Goal: Transaction & Acquisition: Book appointment/travel/reservation

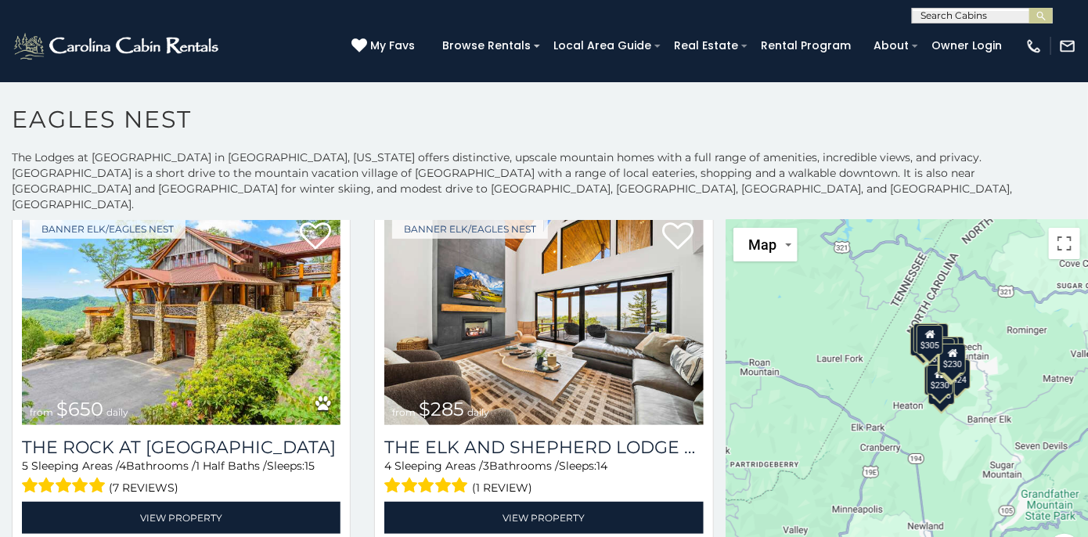
scroll to position [52, 0]
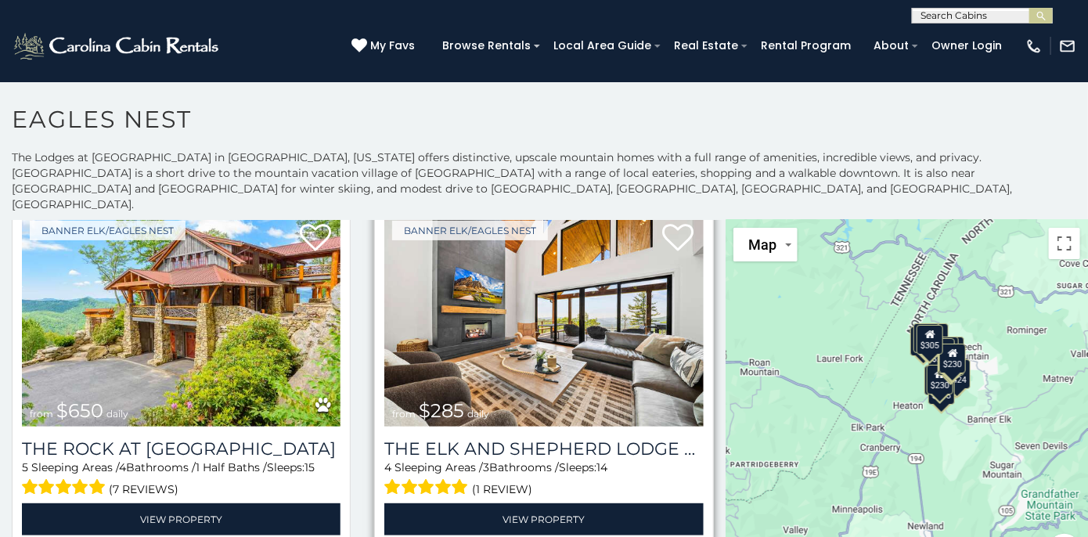
click at [535, 310] on img at bounding box center [543, 320] width 319 height 214
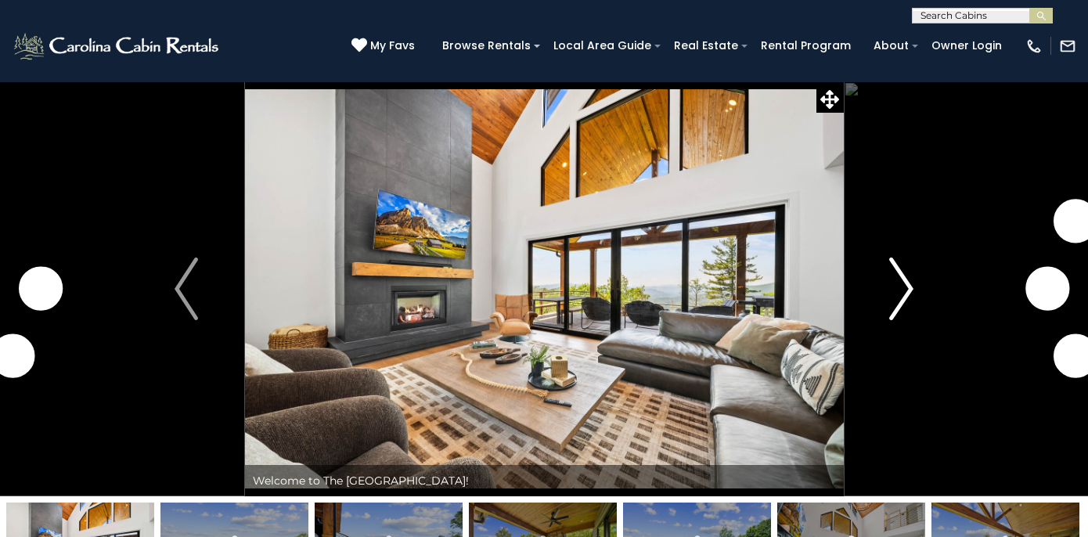
click at [898, 297] on img "Next" at bounding box center [901, 288] width 23 height 63
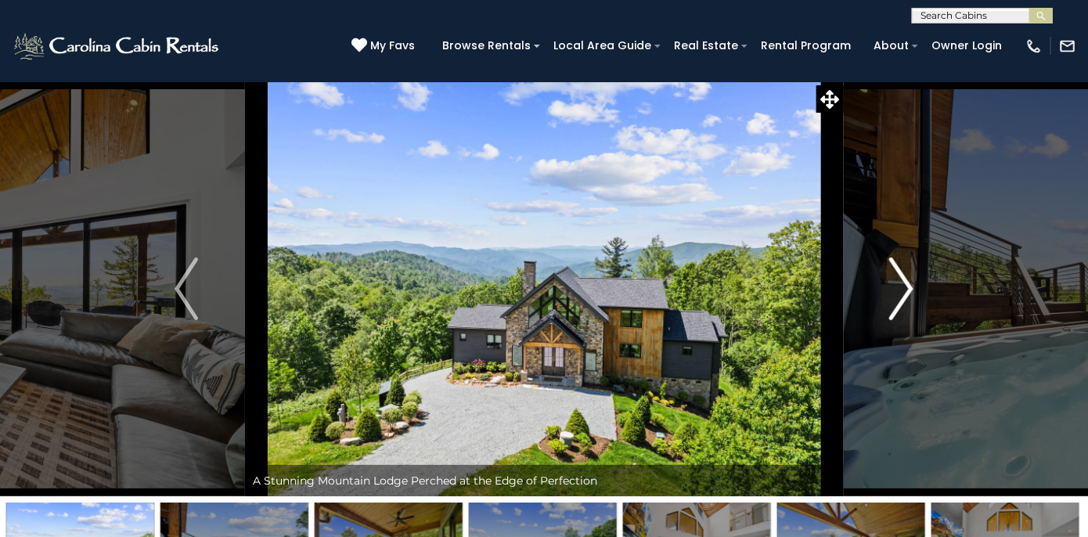
click at [902, 290] on img "Next" at bounding box center [901, 288] width 23 height 63
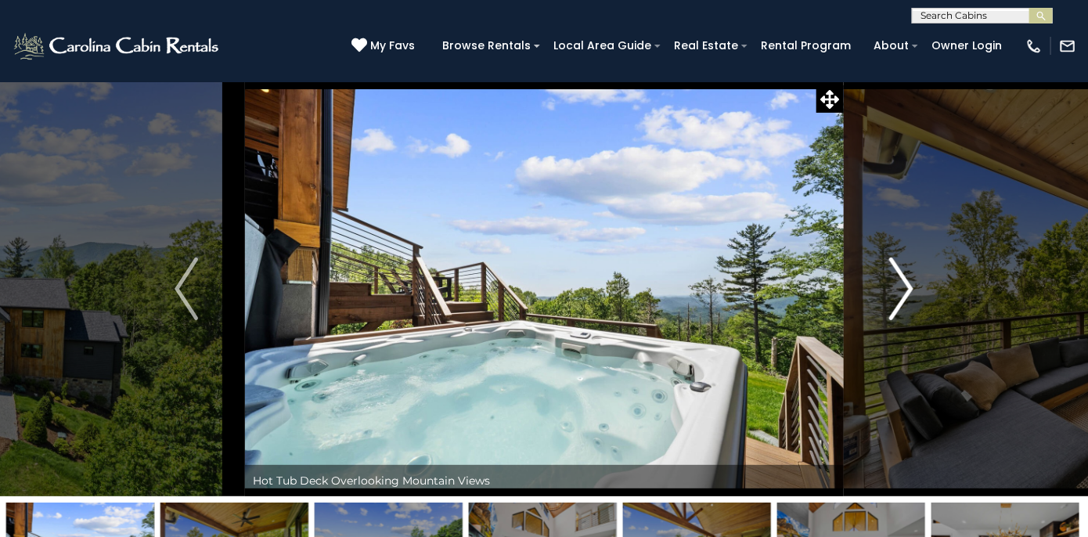
click at [891, 289] on img "Next" at bounding box center [901, 288] width 23 height 63
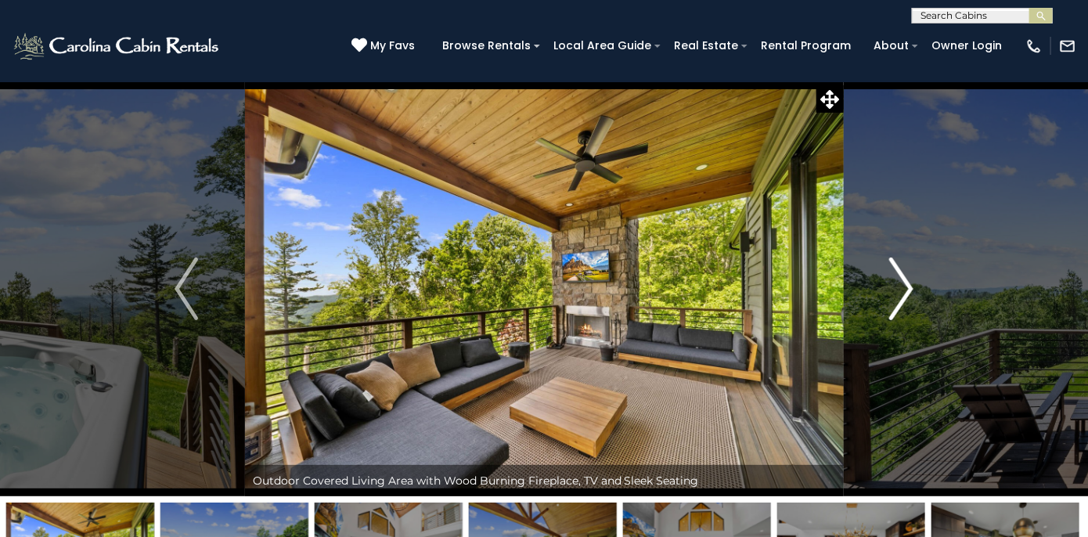
click at [883, 289] on button "Next" at bounding box center [901, 288] width 117 height 415
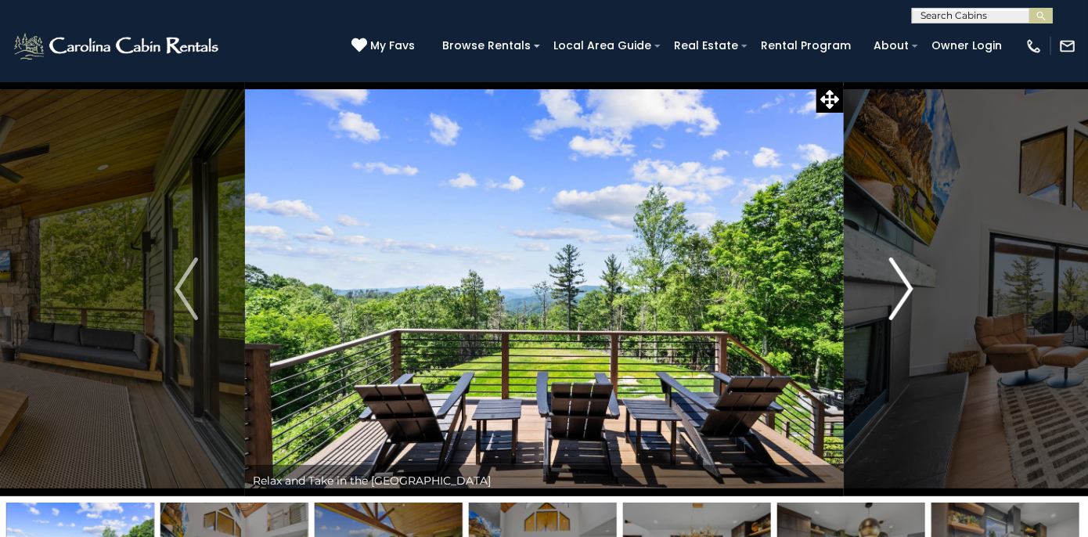
click at [889, 299] on button "Next" at bounding box center [901, 288] width 117 height 415
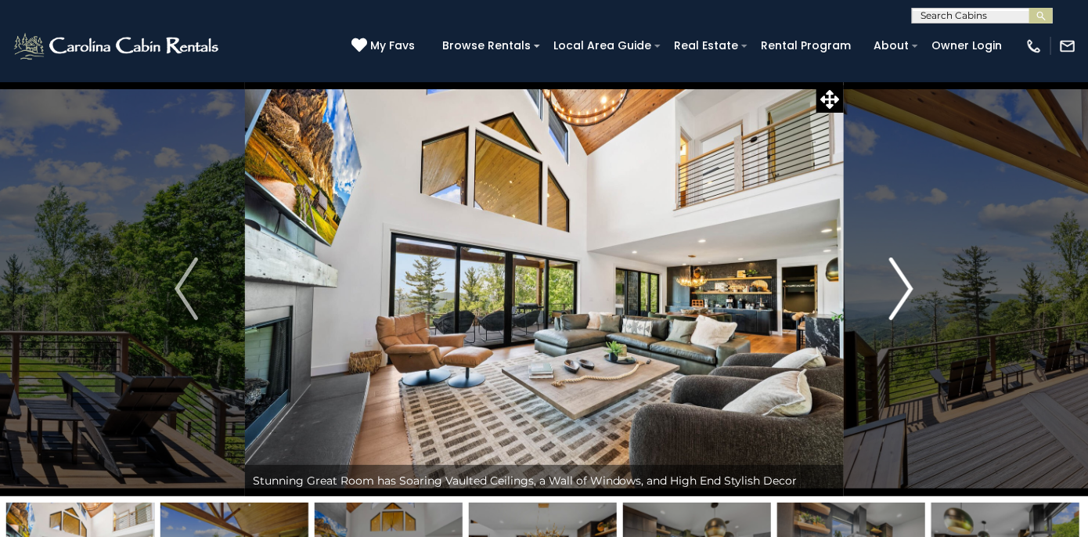
click at [889, 301] on button "Next" at bounding box center [901, 288] width 117 height 415
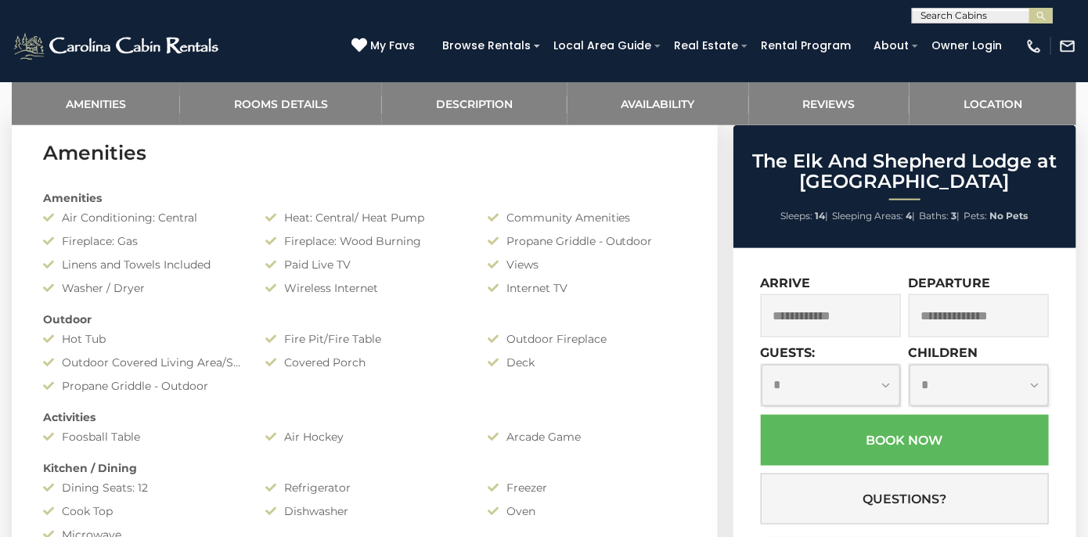
scroll to position [645, 0]
click at [847, 315] on input "text" at bounding box center [831, 315] width 140 height 43
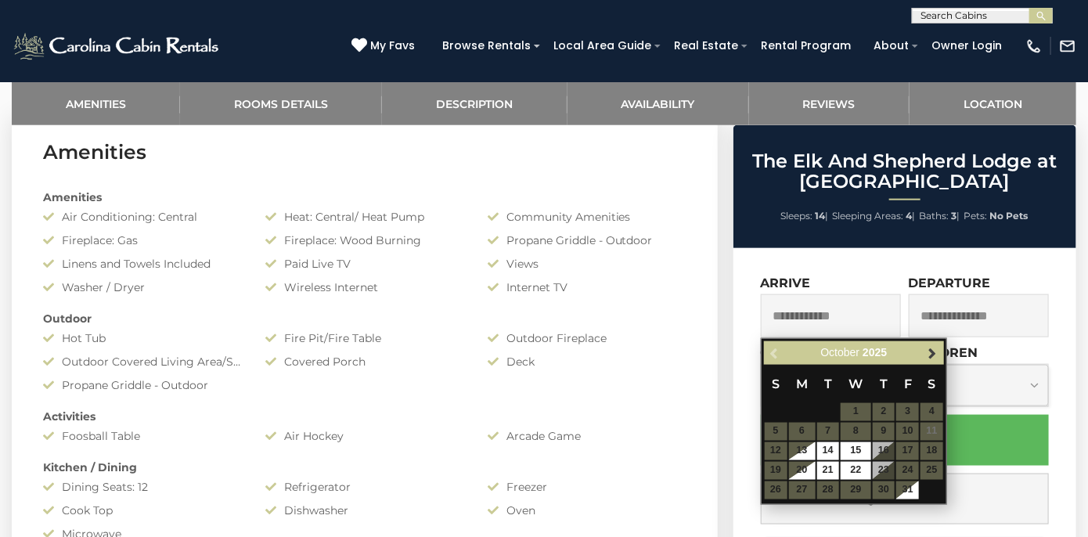
click at [933, 356] on span "Next" at bounding box center [933, 353] width 13 height 13
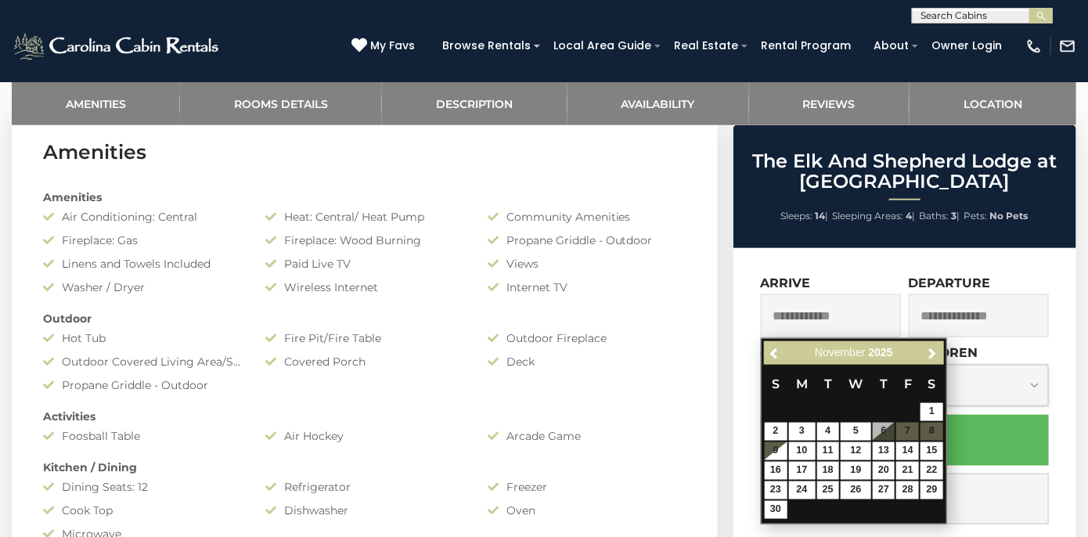
click at [915, 432] on table "S M T W T F S 1 2 3 4 5 6 7 8 9 10 11 12 13 14 15 16 17 18 19 20 21 22 23 24 25…" at bounding box center [854, 442] width 180 height 154
click at [904, 442] on link "14" at bounding box center [907, 451] width 23 height 18
type input "**********"
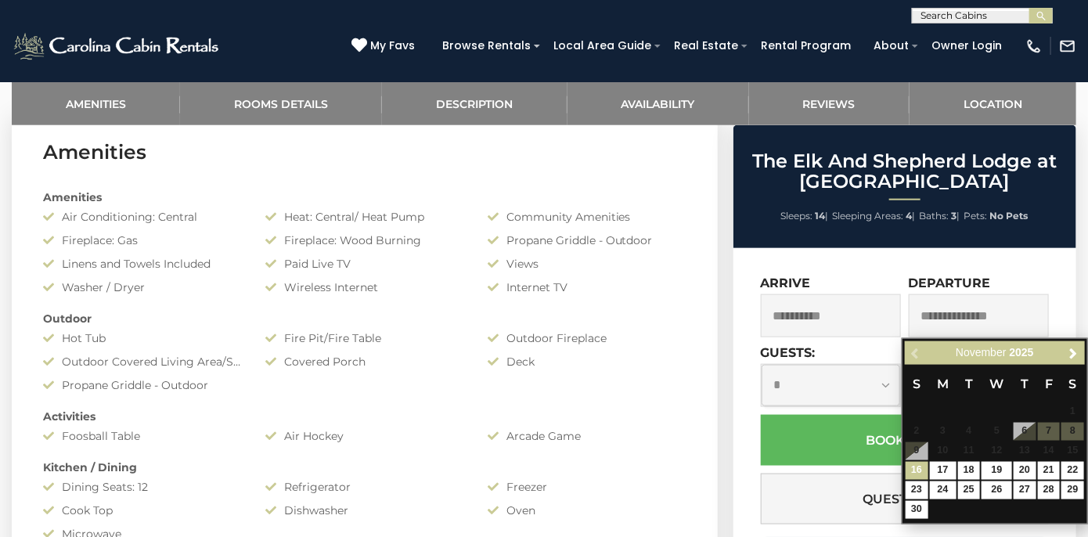
click at [841, 315] on input "**********" at bounding box center [831, 315] width 140 height 43
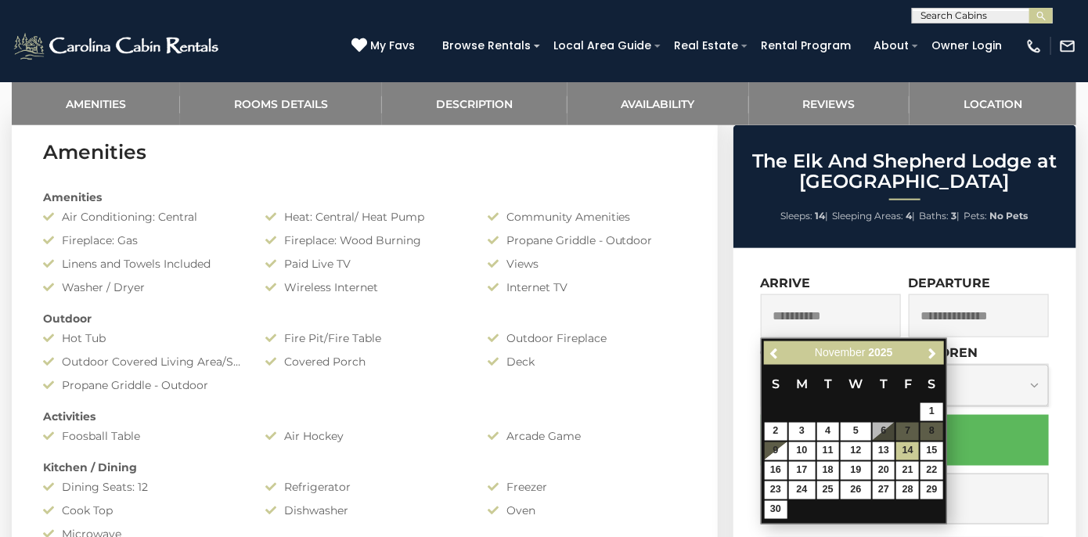
click at [913, 430] on table "S M T W T F S 1 2 3 4 5 6 7 8 9 10 11 12 13 14 15 16 17 18 19 20 21 22 23 24 25…" at bounding box center [854, 442] width 180 height 154
click at [908, 431] on table "S M T W T F S 1 2 3 4 5 6 7 8 9 10 11 12 13 14 15 16 17 18 19 20 21 22 23 24 25…" at bounding box center [854, 442] width 180 height 154
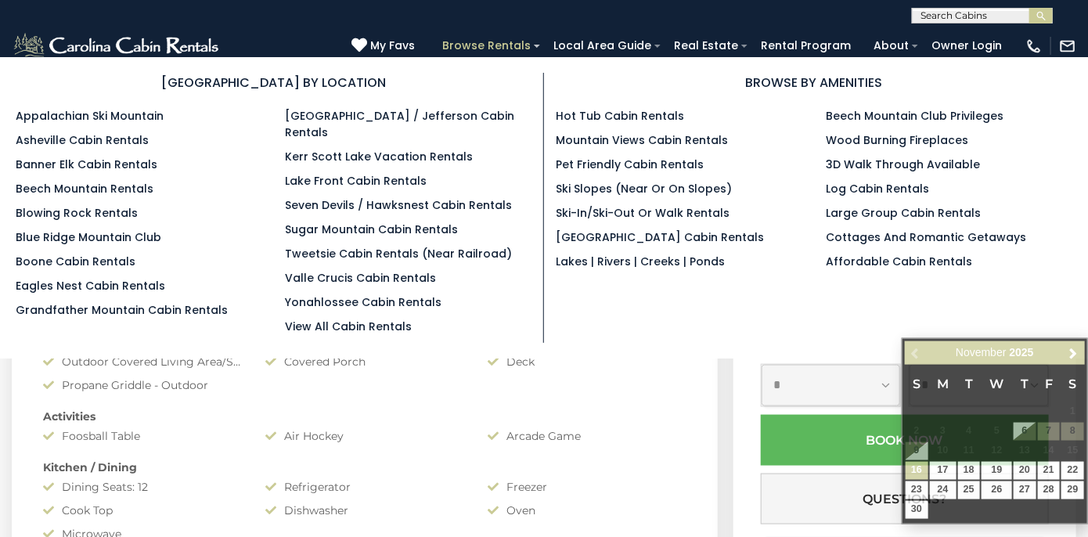
click at [491, 42] on link "Browse Rentals" at bounding box center [486, 46] width 104 height 24
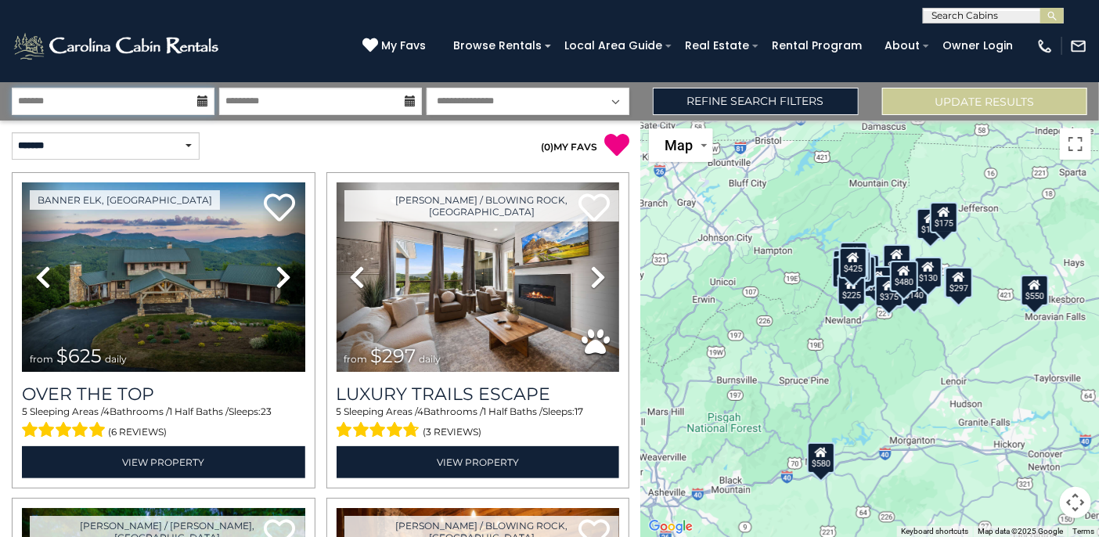
click at [177, 104] on input "text" at bounding box center [113, 101] width 203 height 27
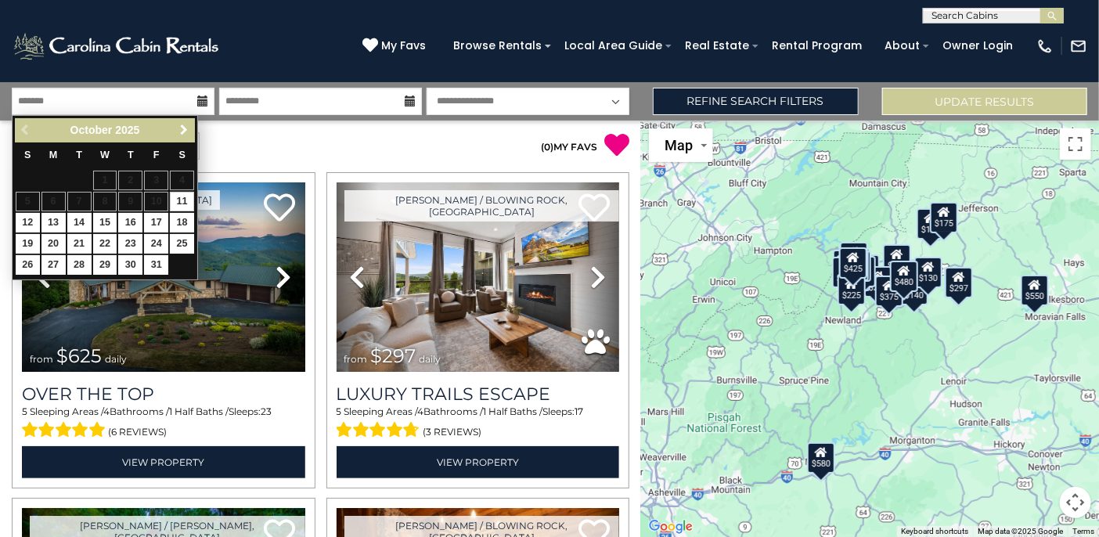
click at [182, 134] on span "Next" at bounding box center [184, 130] width 13 height 13
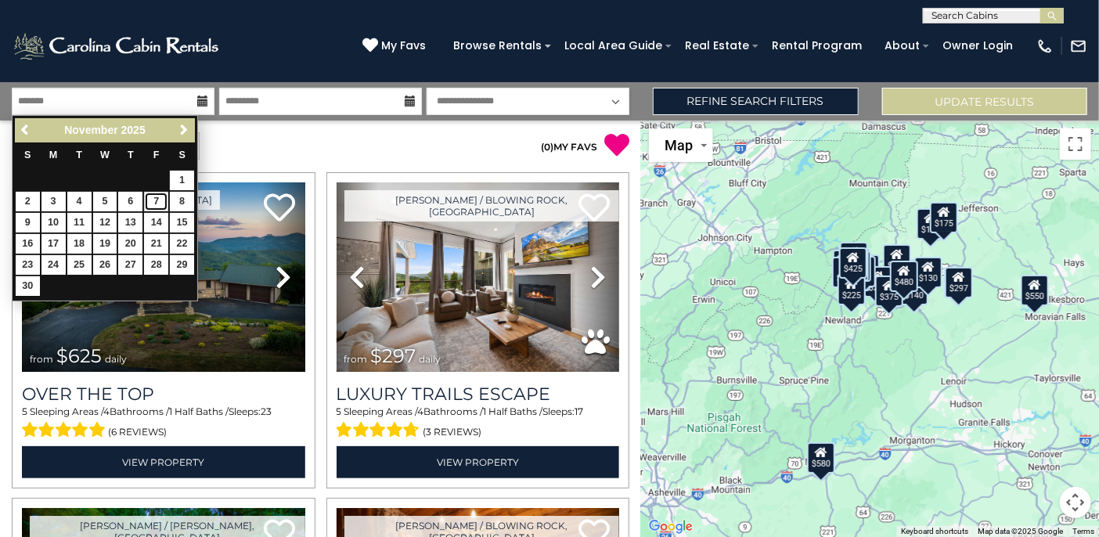
click at [160, 200] on link "7" at bounding box center [156, 202] width 24 height 20
type input "*******"
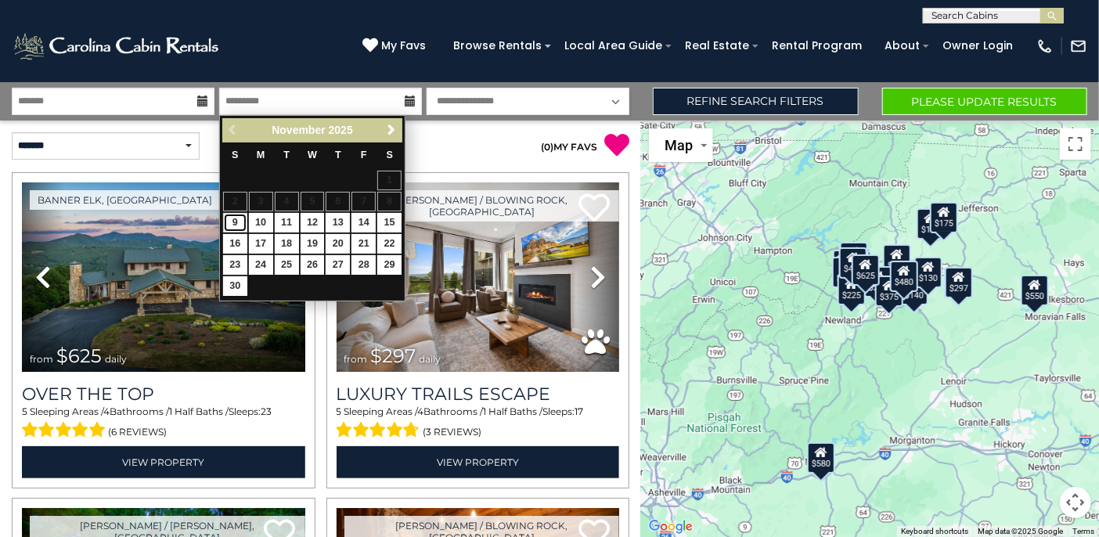
click at [240, 216] on link "9" at bounding box center [235, 223] width 24 height 20
type input "*******"
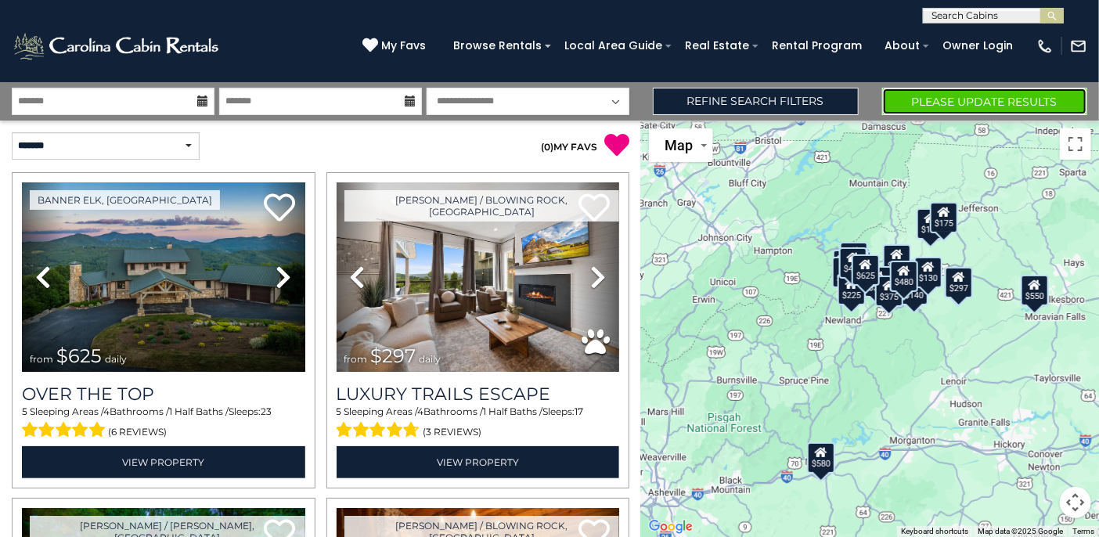
click at [919, 95] on button "Please Update Results" at bounding box center [985, 101] width 206 height 27
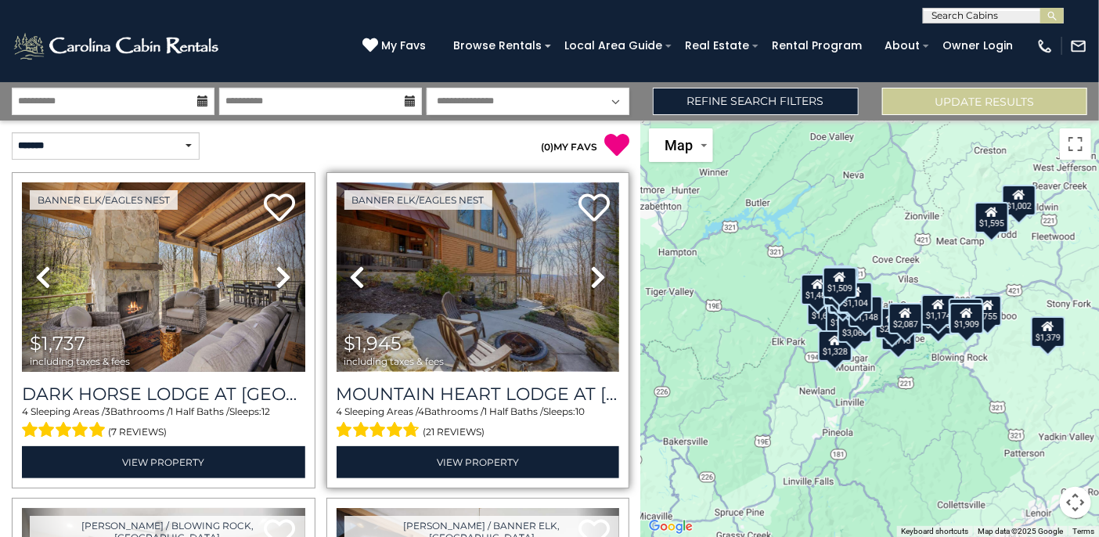
click at [449, 286] on img at bounding box center [478, 276] width 283 height 189
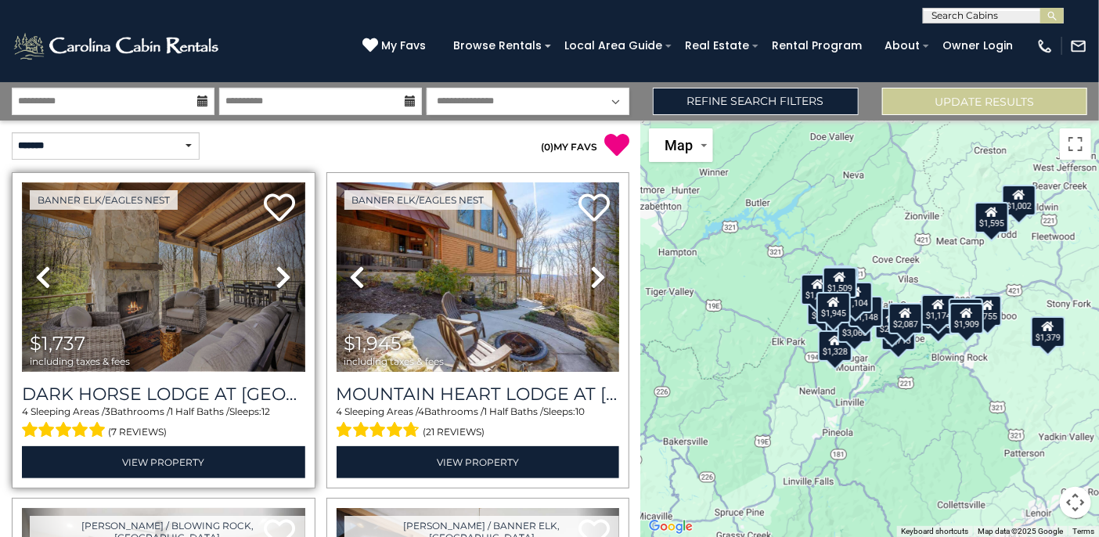
click at [162, 308] on img at bounding box center [163, 276] width 283 height 189
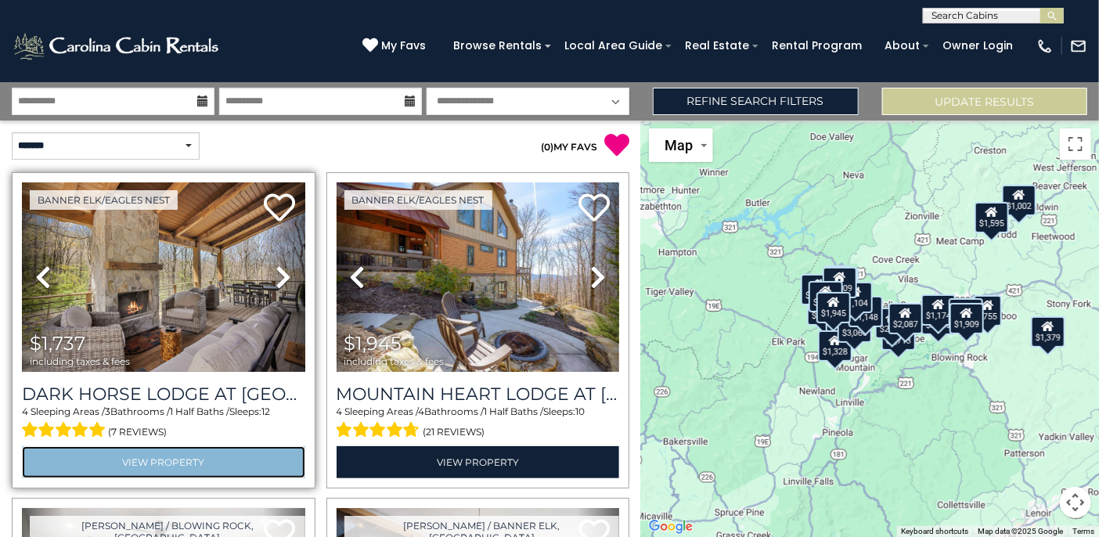
click at [174, 452] on link "View Property" at bounding box center [163, 462] width 283 height 32
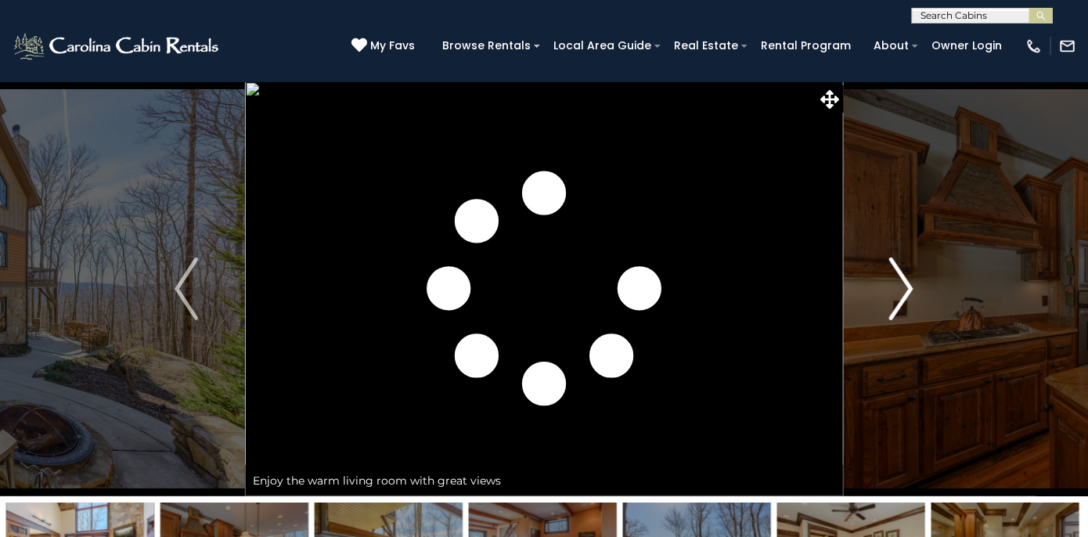
click at [905, 297] on img "Next" at bounding box center [901, 288] width 23 height 63
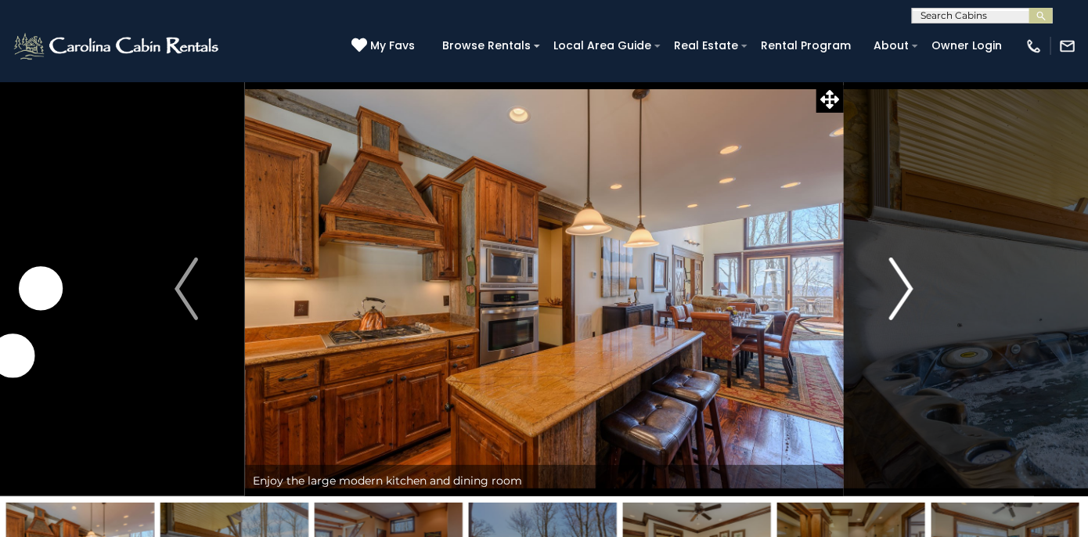
click at [904, 293] on img "Next" at bounding box center [901, 288] width 23 height 63
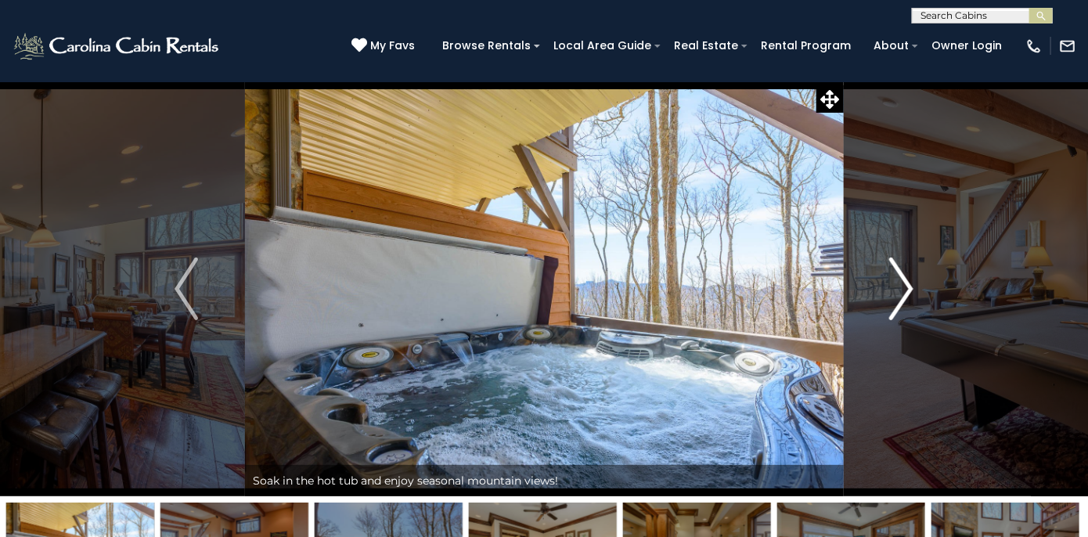
click at [905, 295] on img "Next" at bounding box center [901, 288] width 23 height 63
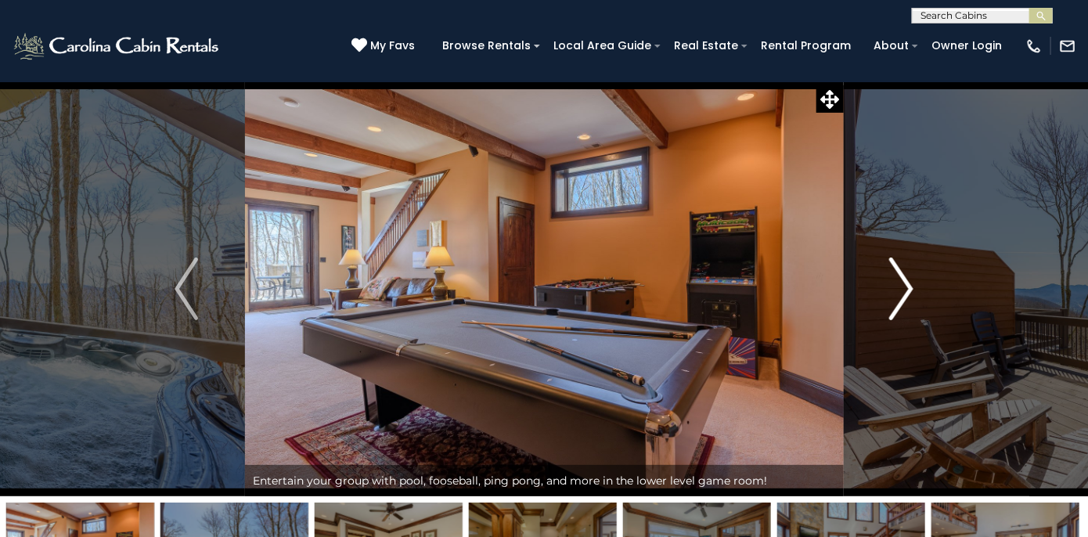
click at [892, 299] on img "Next" at bounding box center [901, 288] width 23 height 63
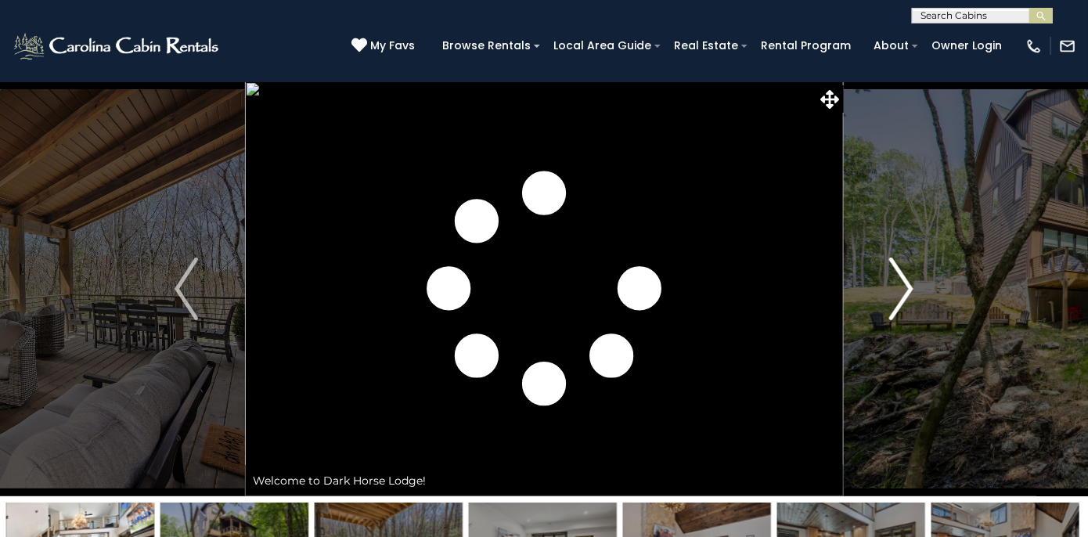
click at [898, 299] on img "Next" at bounding box center [901, 288] width 23 height 63
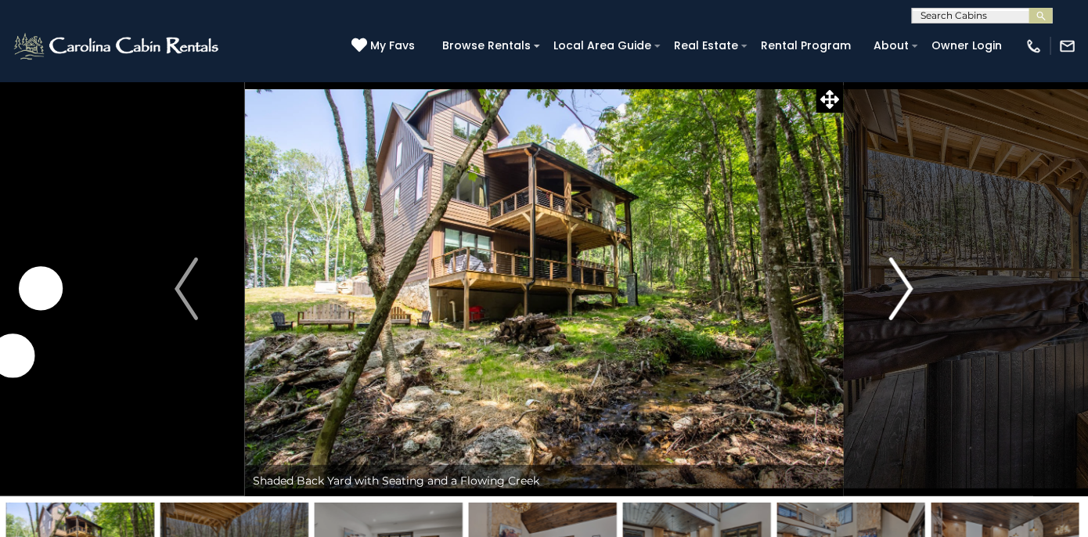
click at [885, 297] on button "Next" at bounding box center [901, 288] width 117 height 415
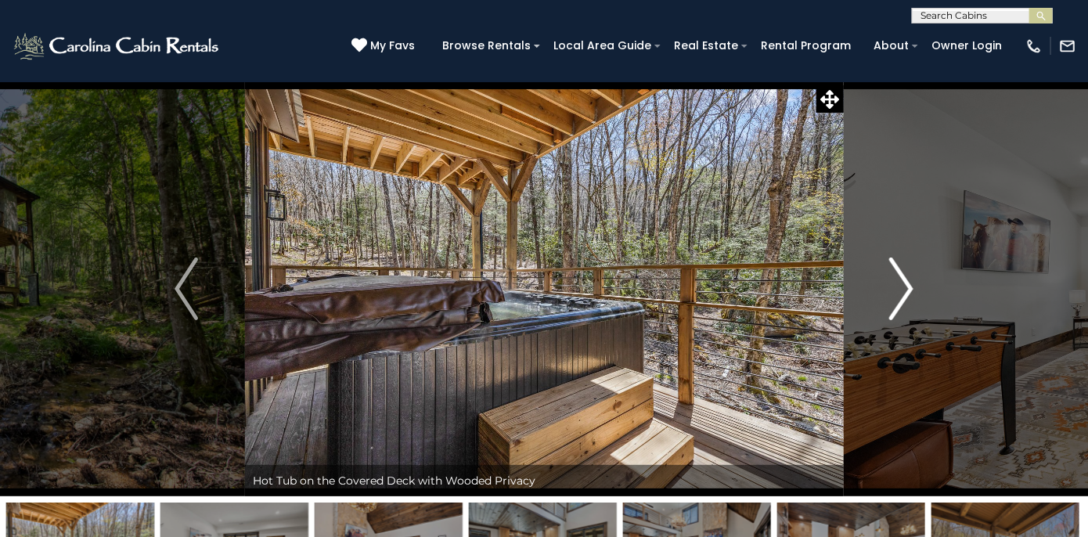
click at [891, 291] on img "Next" at bounding box center [901, 288] width 23 height 63
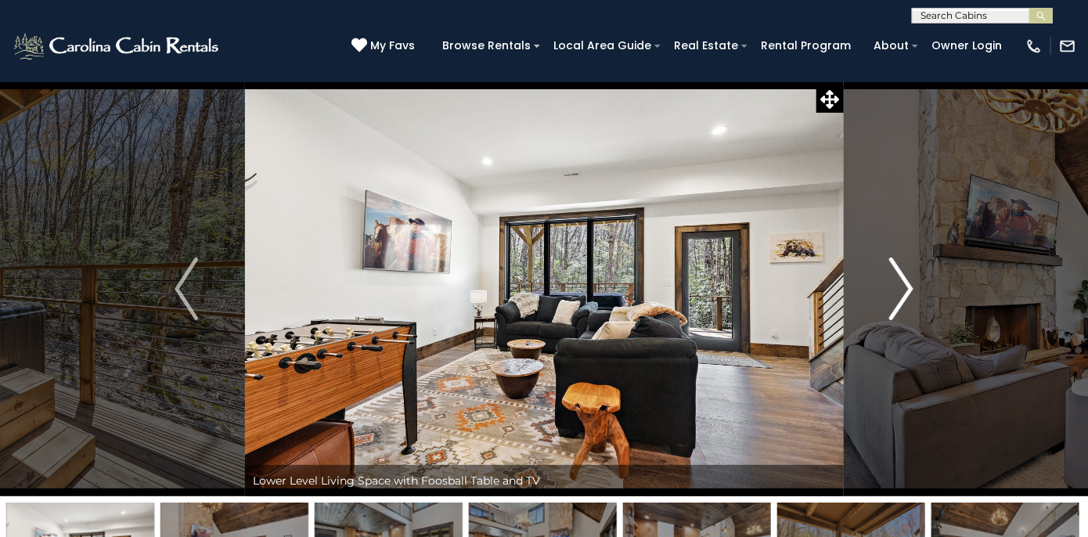
click at [895, 291] on img "Next" at bounding box center [901, 288] width 23 height 63
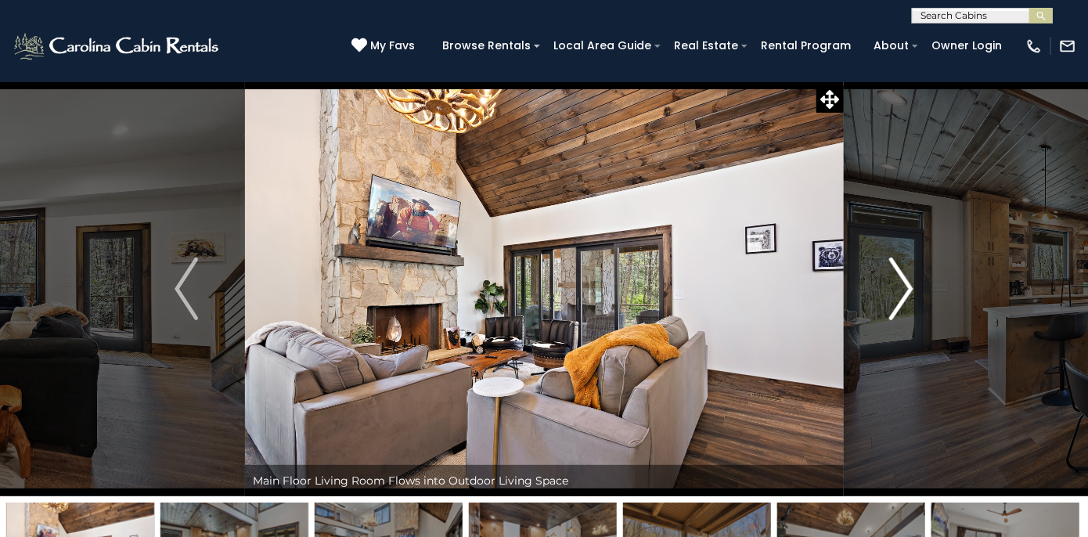
click at [889, 297] on button "Next" at bounding box center [901, 288] width 117 height 415
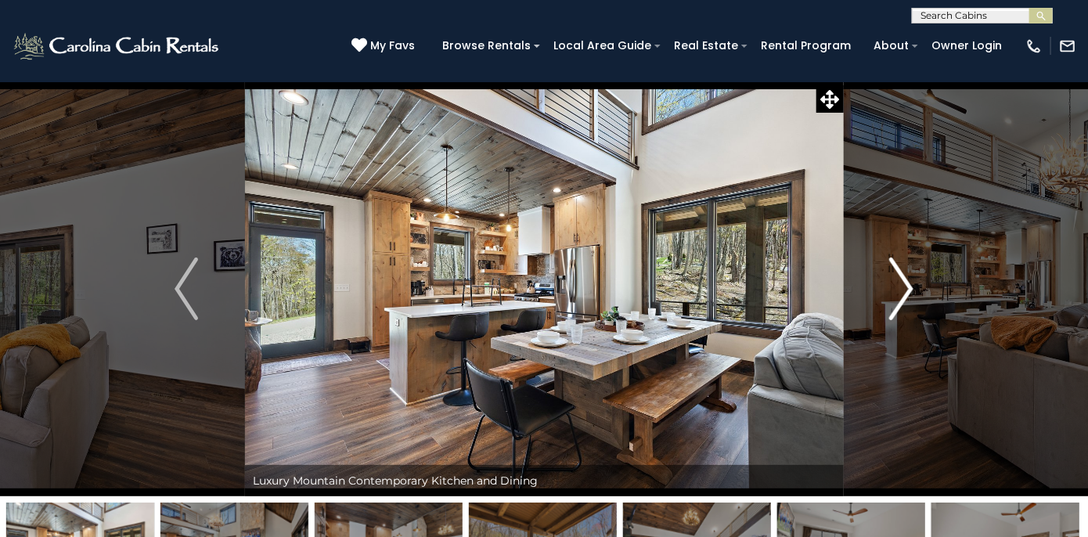
click at [884, 293] on button "Next" at bounding box center [901, 288] width 117 height 415
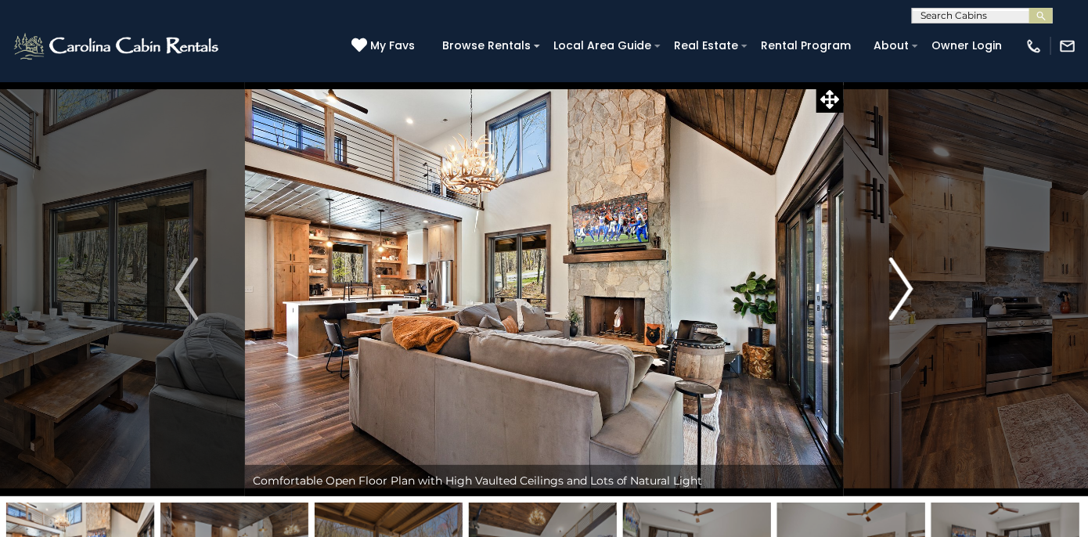
click at [883, 294] on button "Next" at bounding box center [901, 288] width 117 height 415
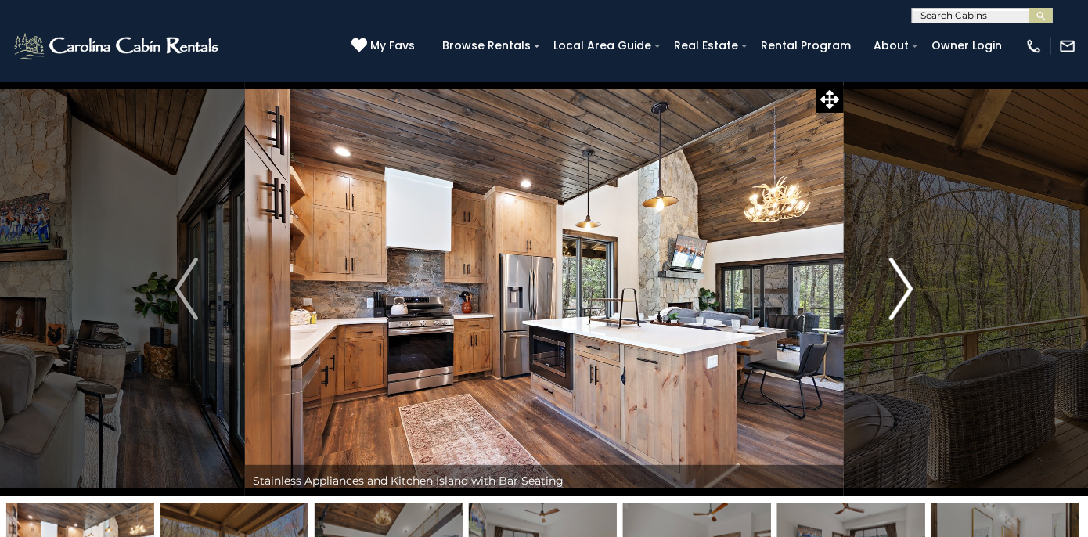
click at [891, 293] on img "Next" at bounding box center [901, 288] width 23 height 63
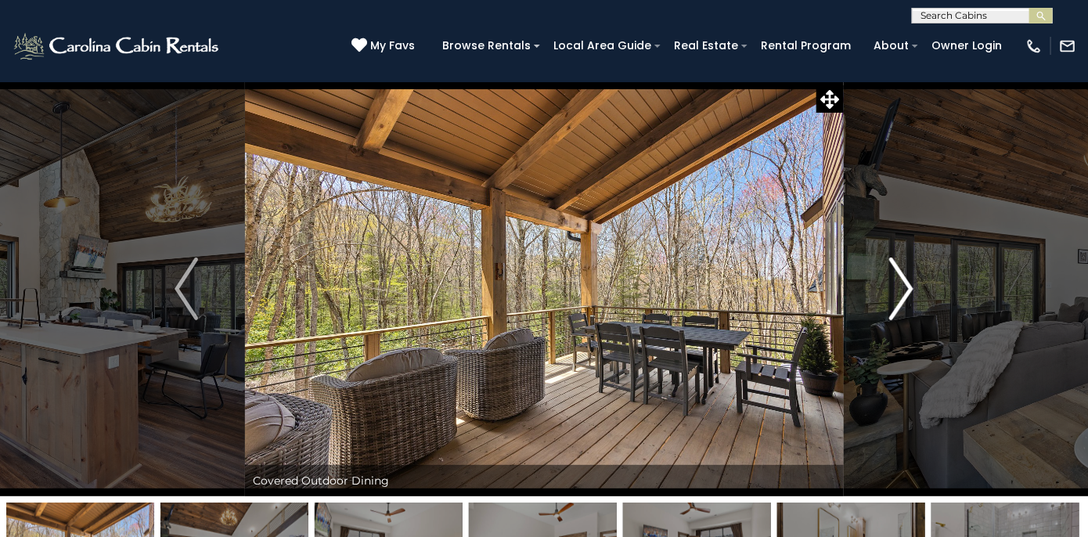
click at [891, 295] on img "Next" at bounding box center [901, 288] width 23 height 63
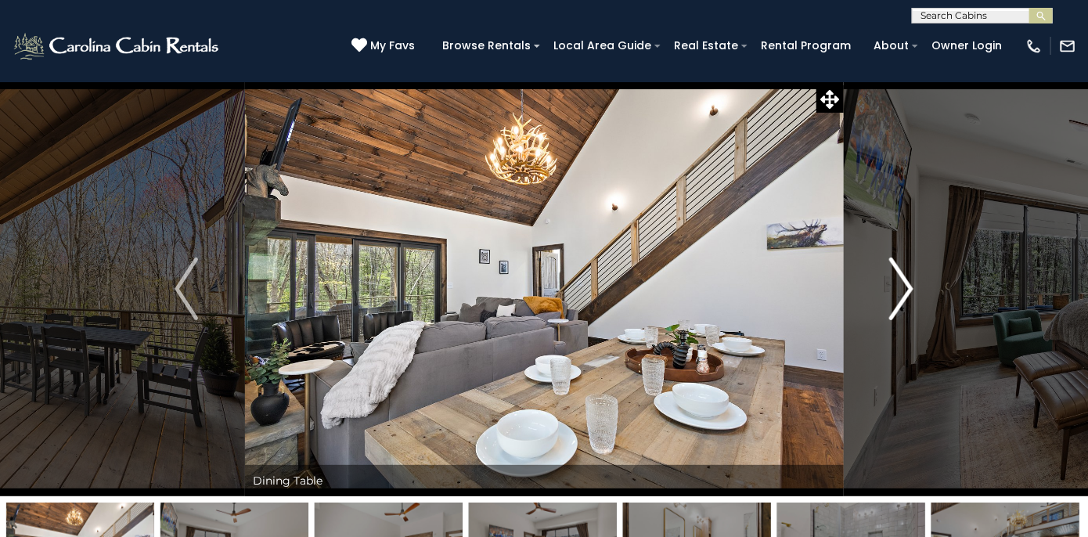
click at [891, 291] on img "Next" at bounding box center [901, 288] width 23 height 63
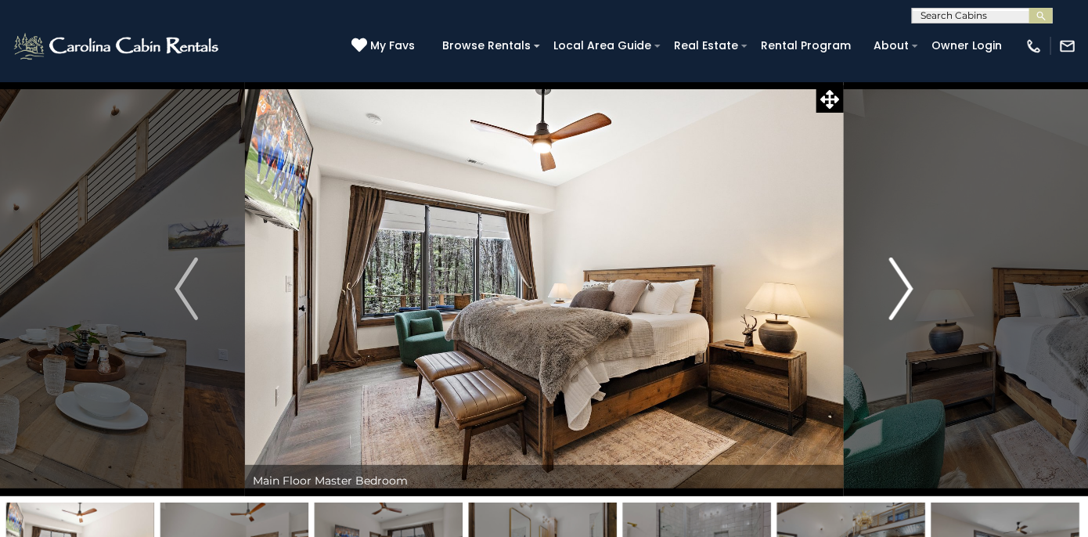
click at [892, 291] on img "Next" at bounding box center [901, 288] width 23 height 63
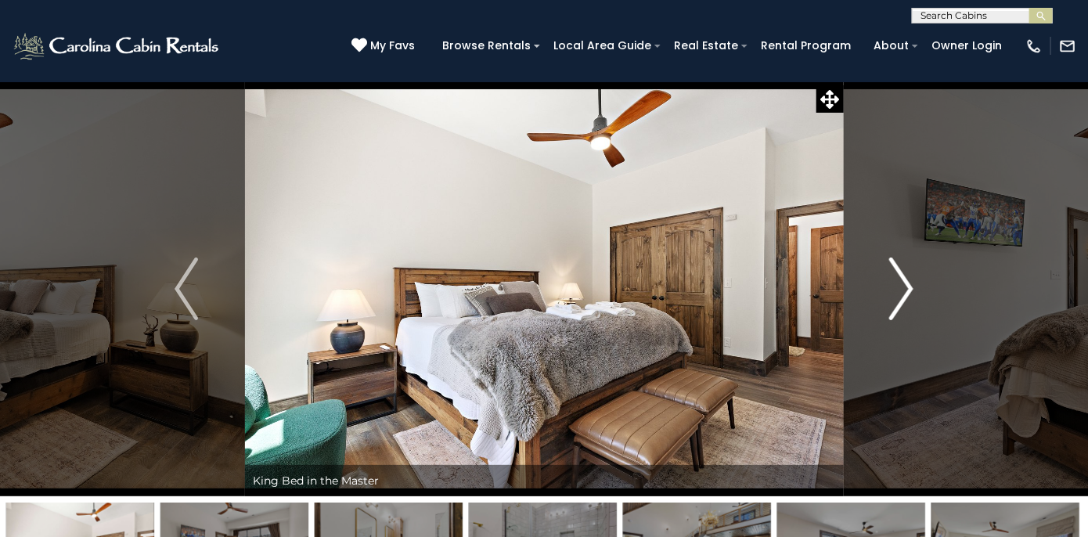
click at [894, 291] on img "Next" at bounding box center [901, 288] width 23 height 63
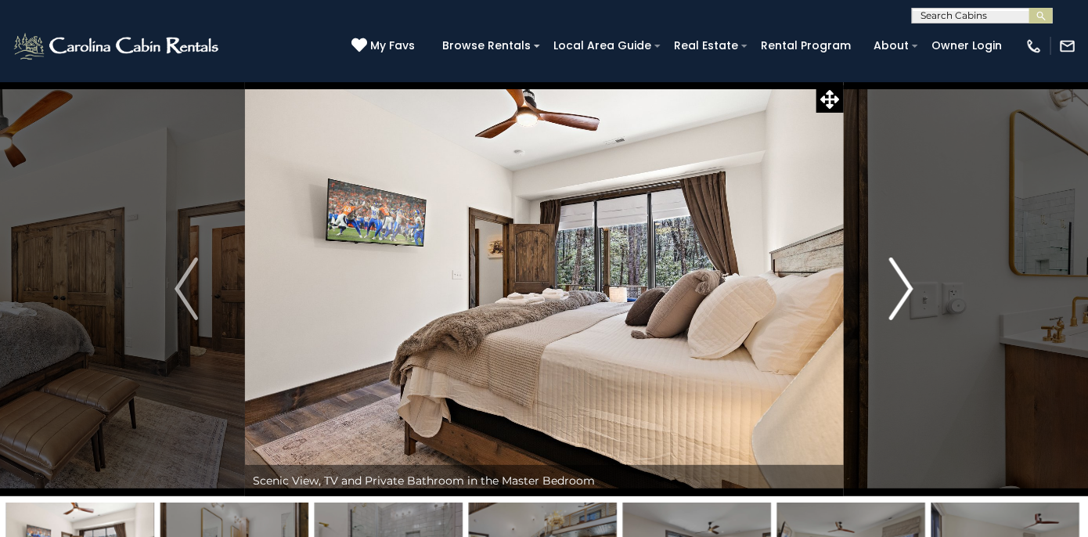
click at [895, 293] on img "Next" at bounding box center [901, 288] width 23 height 63
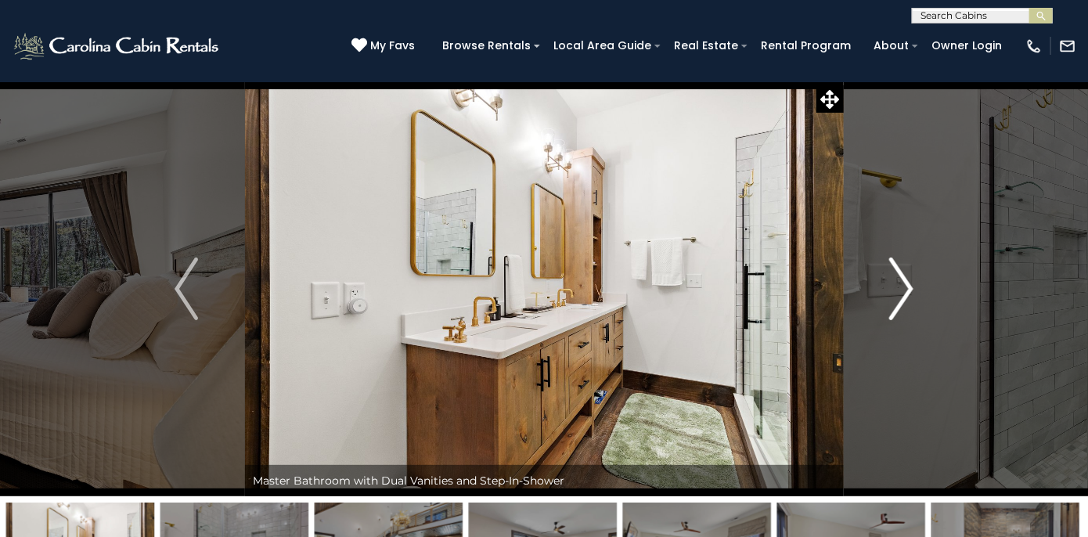
click at [891, 289] on img "Next" at bounding box center [901, 288] width 23 height 63
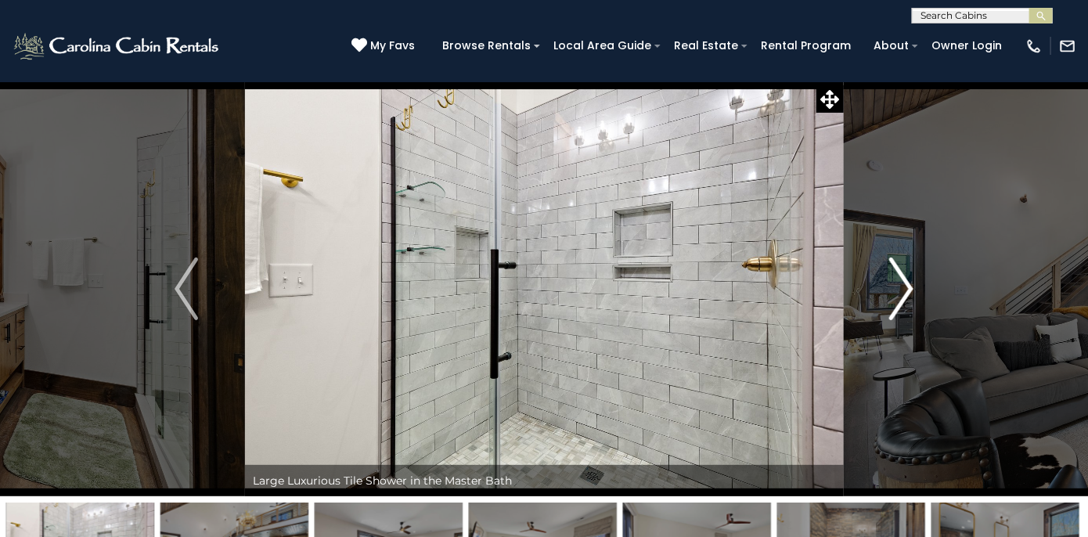
click at [887, 295] on button "Next" at bounding box center [901, 288] width 117 height 415
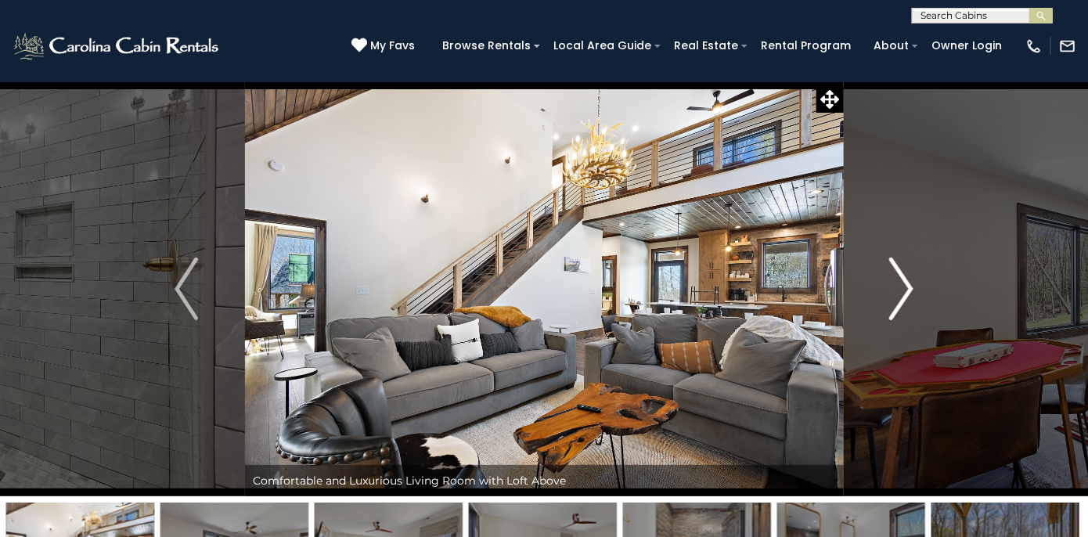
click at [892, 291] on img "Next" at bounding box center [901, 288] width 23 height 63
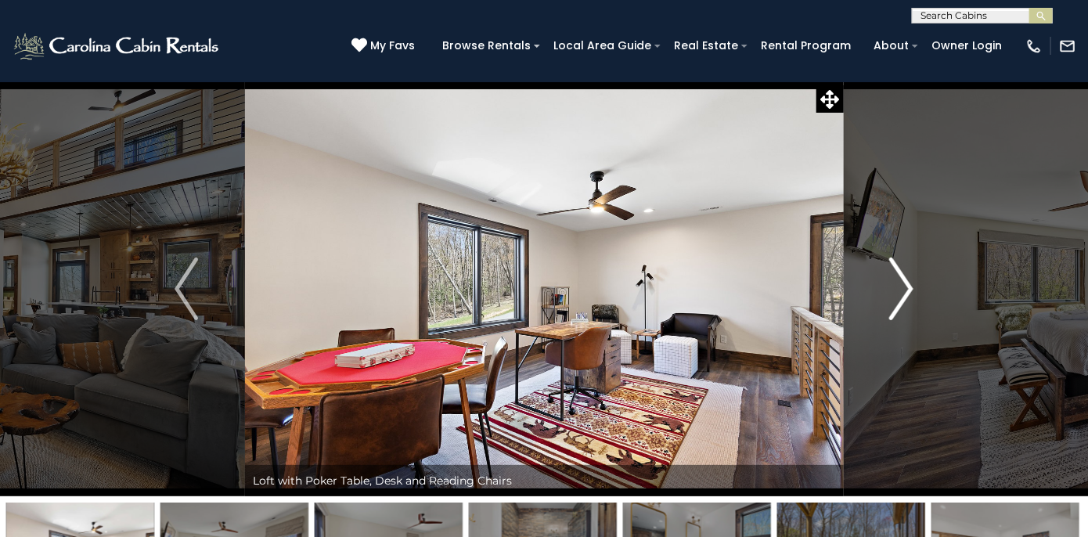
click at [892, 296] on img "Next" at bounding box center [901, 288] width 23 height 63
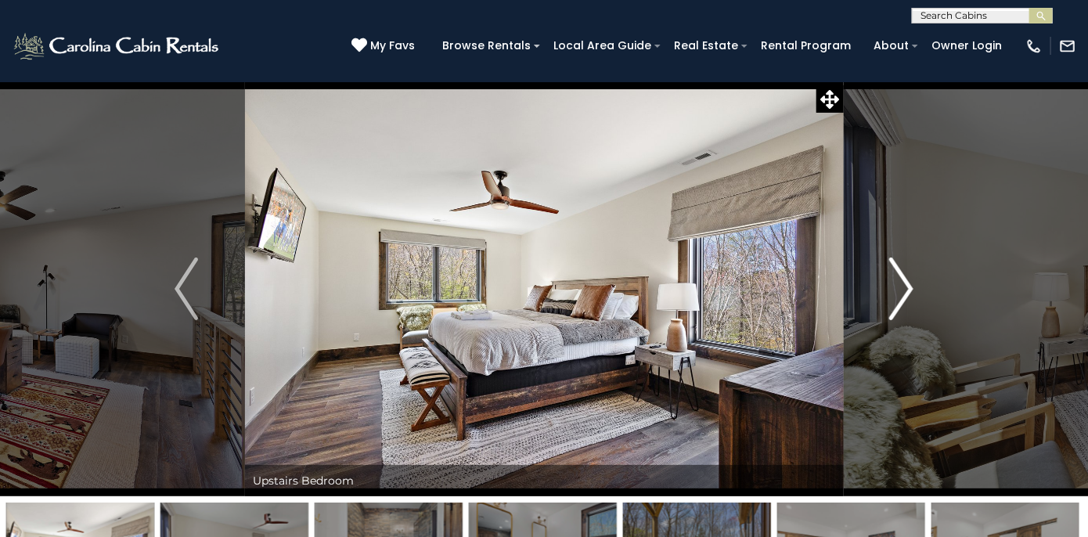
click at [884, 293] on button "Next" at bounding box center [901, 288] width 117 height 415
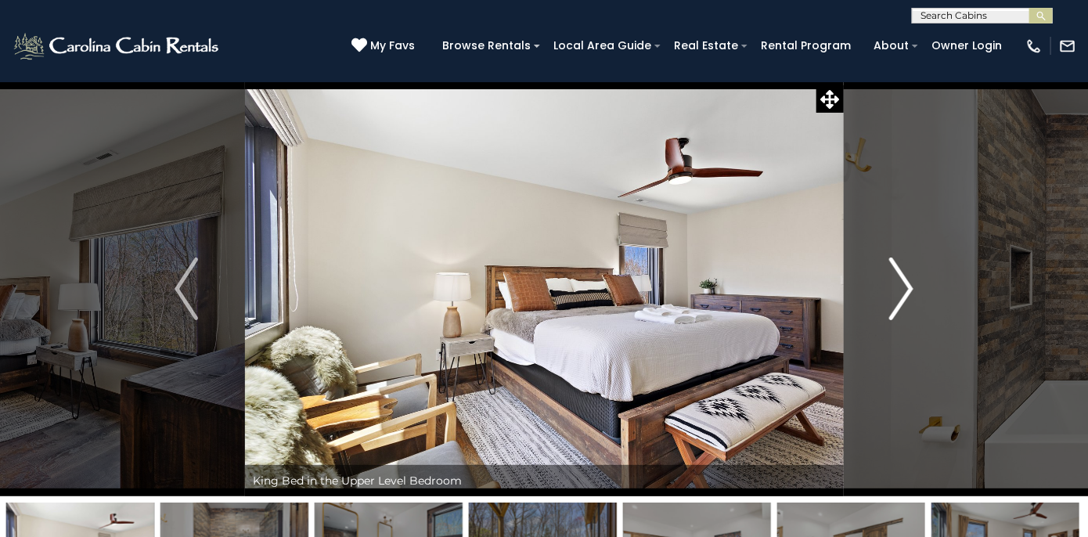
click at [884, 294] on button "Next" at bounding box center [901, 288] width 117 height 415
